Goal: Task Accomplishment & Management: Use online tool/utility

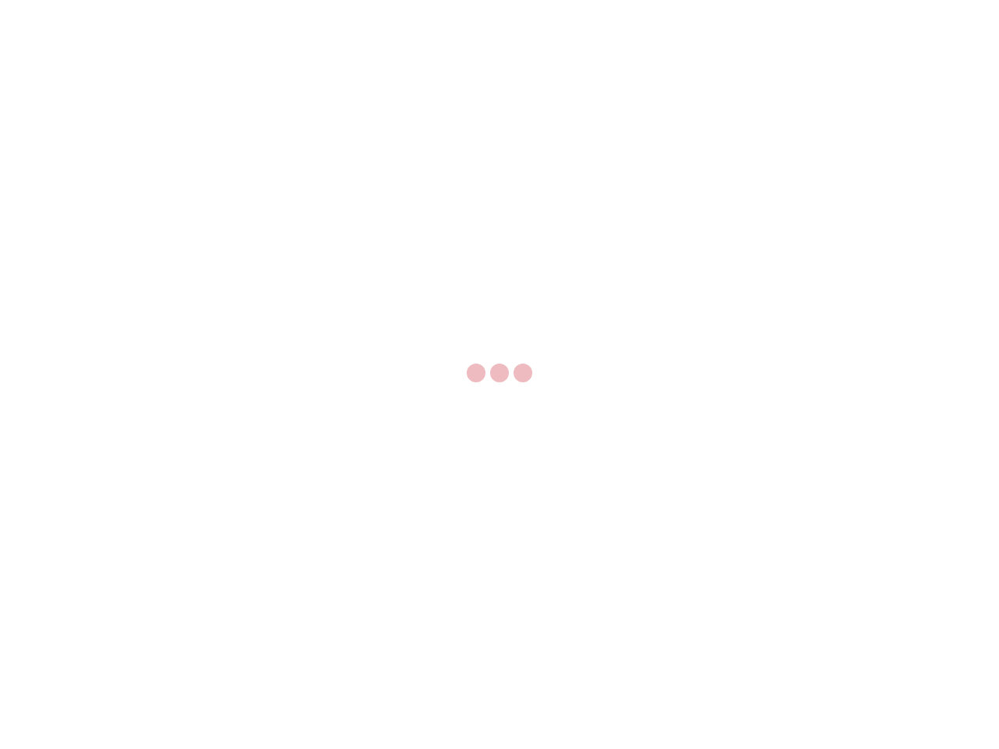
select select "US"
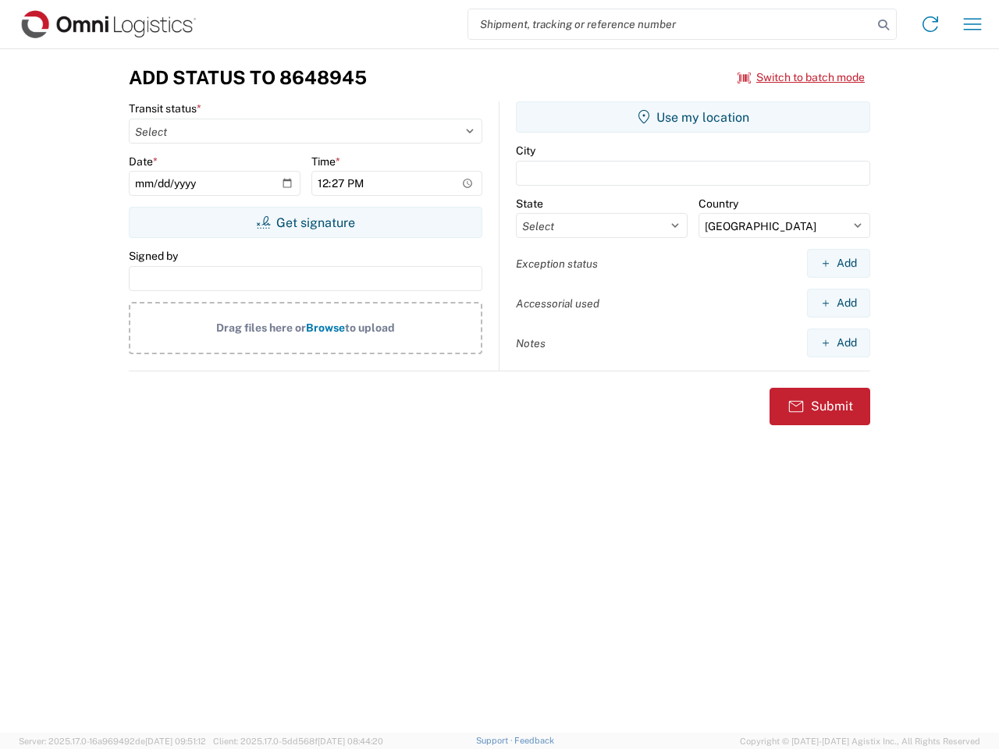
click at [670, 24] on input "search" at bounding box center [670, 24] width 404 height 30
click at [883, 25] on icon at bounding box center [884, 25] width 22 height 22
click at [930, 24] on icon at bounding box center [930, 24] width 25 height 25
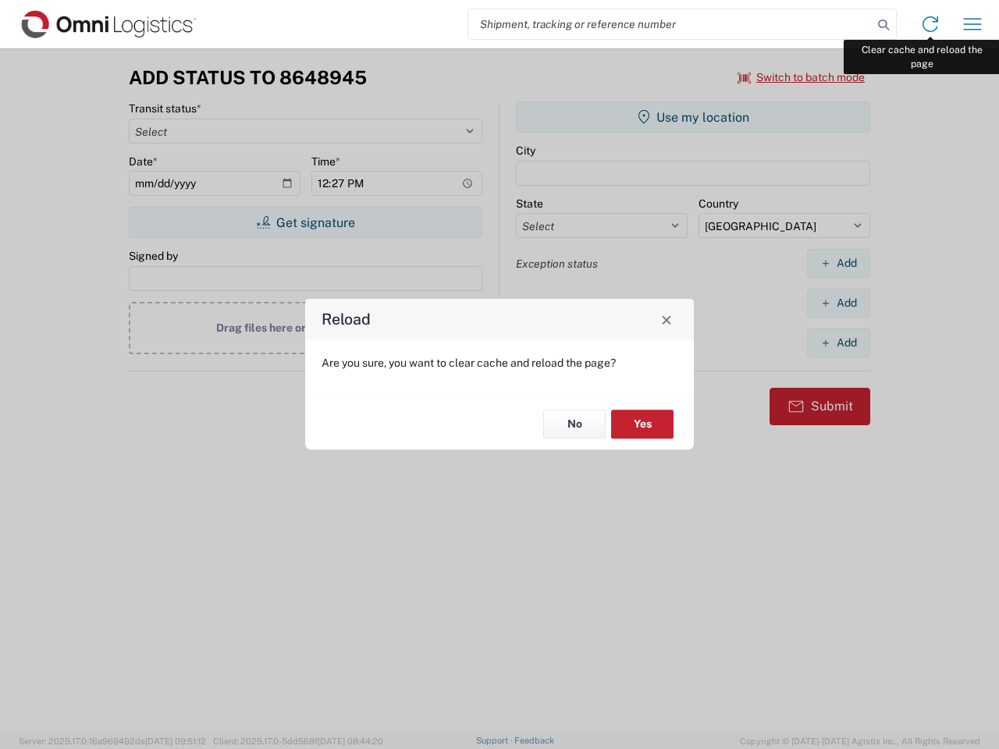
click at [972, 24] on div "Reload Are you sure, you want to clear cache and reload the page? No Yes" at bounding box center [499, 374] width 999 height 749
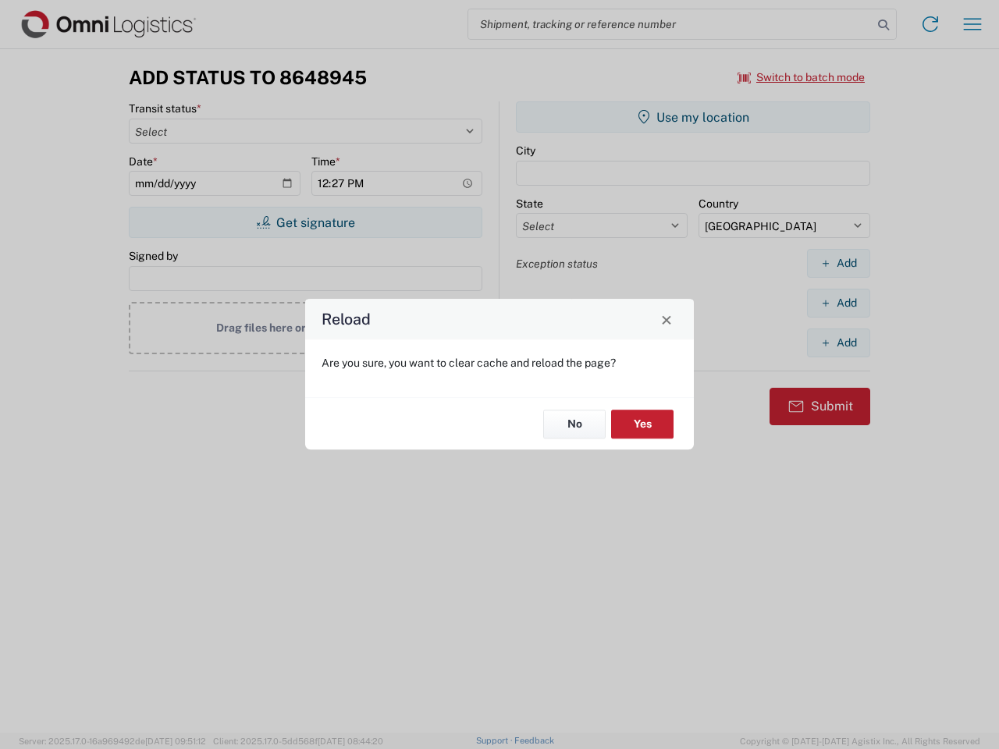
click at [802, 77] on div "Reload Are you sure, you want to clear cache and reload the page? No Yes" at bounding box center [499, 374] width 999 height 749
click at [305, 222] on div "Reload Are you sure, you want to clear cache and reload the page? No Yes" at bounding box center [499, 374] width 999 height 749
click at [693, 117] on div "Reload Are you sure, you want to clear cache and reload the page? No Yes" at bounding box center [499, 374] width 999 height 749
click at [838, 263] on div "Reload Are you sure, you want to clear cache and reload the page? No Yes" at bounding box center [499, 374] width 999 height 749
click at [838, 303] on div "Reload Are you sure, you want to clear cache and reload the page? No Yes" at bounding box center [499, 374] width 999 height 749
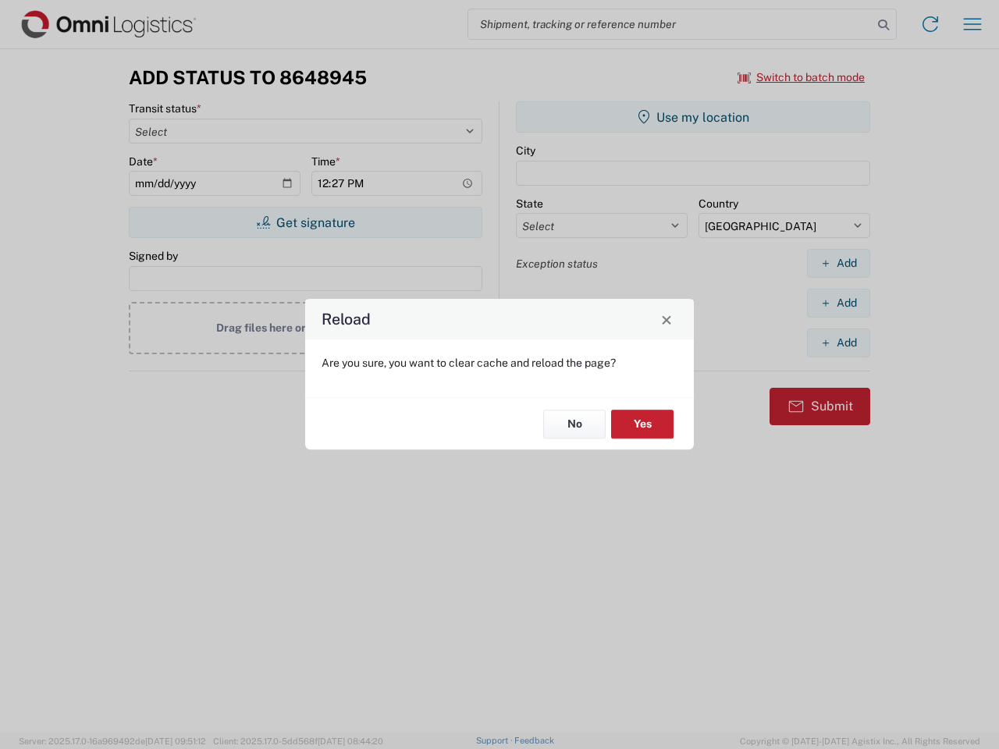
click at [838, 343] on div "Reload Are you sure, you want to clear cache and reload the page? No Yes" at bounding box center [499, 374] width 999 height 749
